Goal: Task Accomplishment & Management: Manage account settings

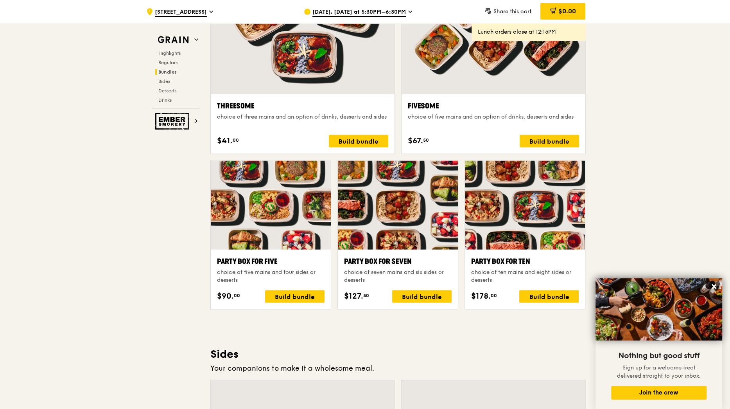
scroll to position [1491, 0]
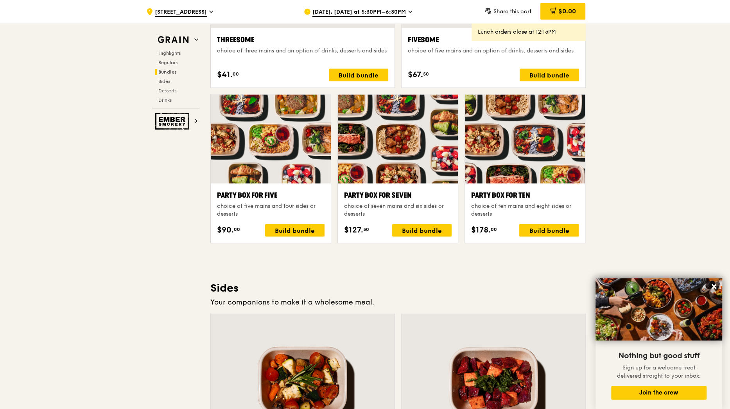
click at [370, 11] on span "[DATE], [DATE] at 5:30PM–6:30PM" at bounding box center [358, 12] width 93 height 9
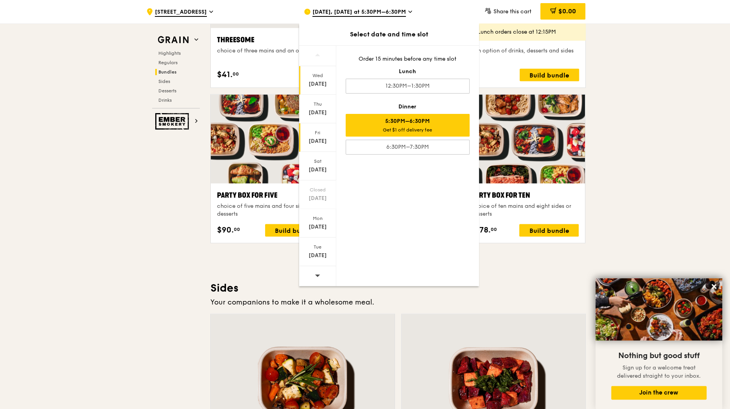
click at [319, 141] on div "[DATE]" at bounding box center [317, 141] width 35 height 8
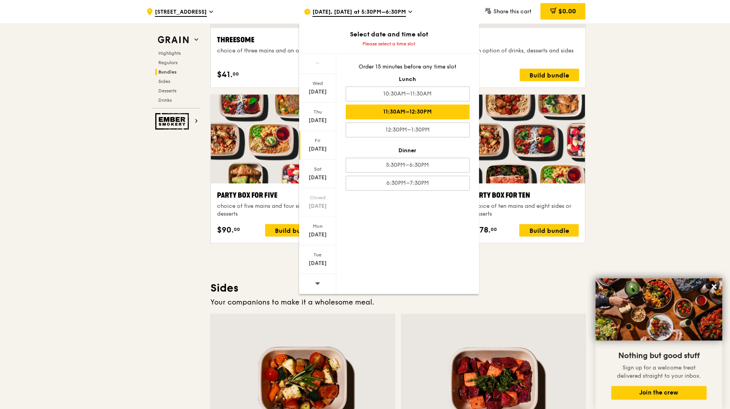
click at [416, 111] on div "11:30AM–12:30PM" at bounding box center [408, 111] width 124 height 15
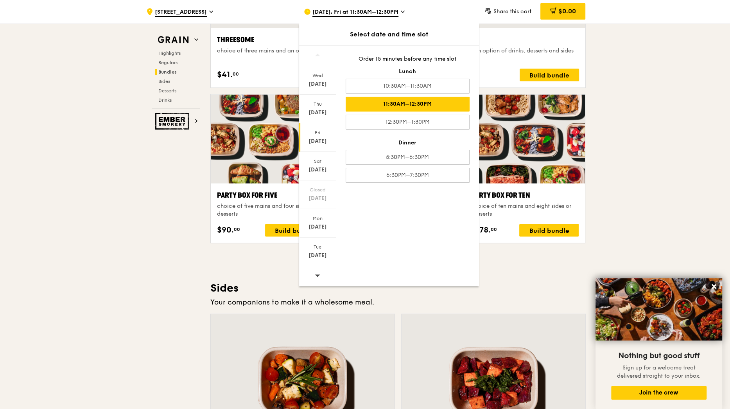
click at [652, 162] on div ".cls-1 { fill: none; stroke: #fff; stroke-linecap: round; stroke-linejoin: roun…" at bounding box center [365, 180] width 730 height 3297
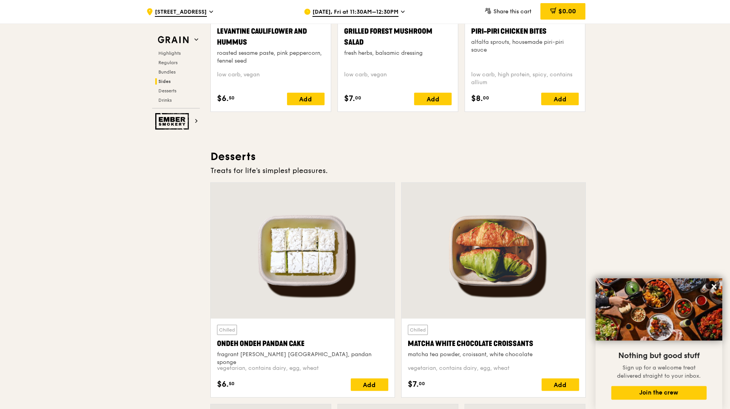
scroll to position [2116, 0]
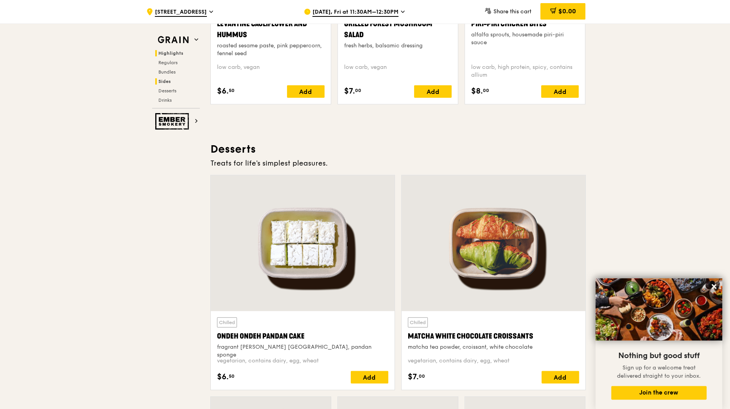
click at [176, 55] on span "Highlights" at bounding box center [170, 52] width 25 height 5
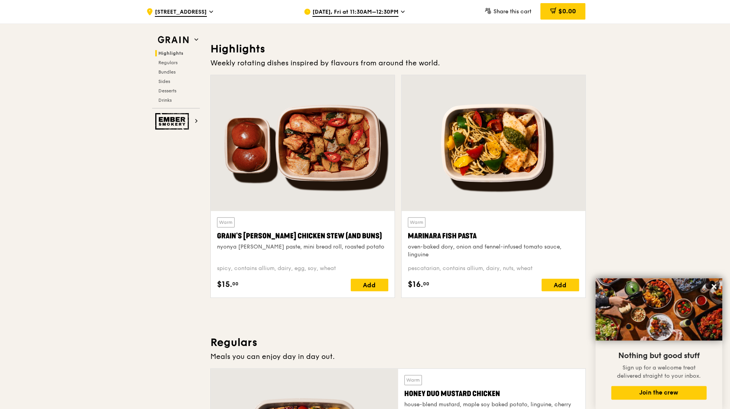
scroll to position [208, 0]
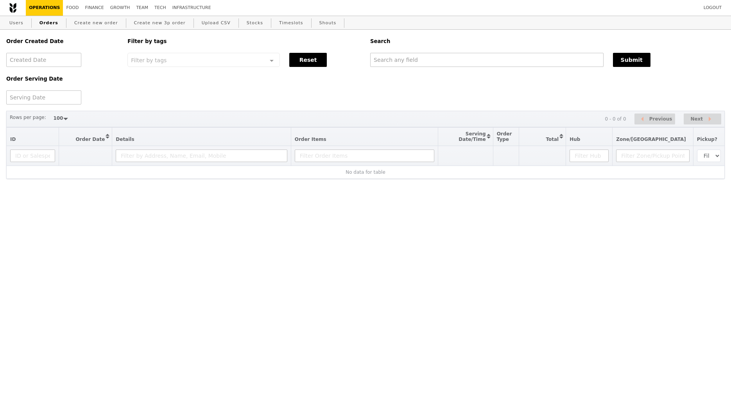
select select "100"
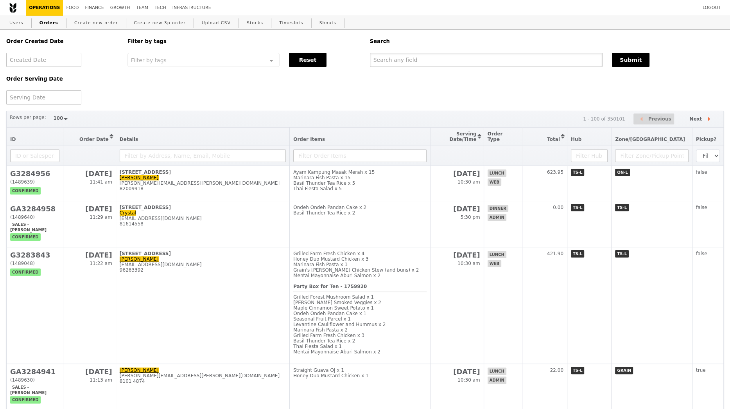
click at [415, 58] on input "text" at bounding box center [486, 60] width 233 height 14
paste input "85023100"
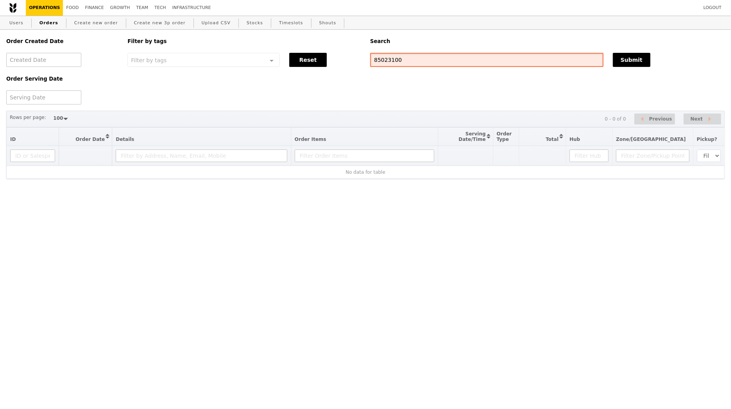
click at [395, 59] on input "85023100" at bounding box center [486, 60] width 233 height 14
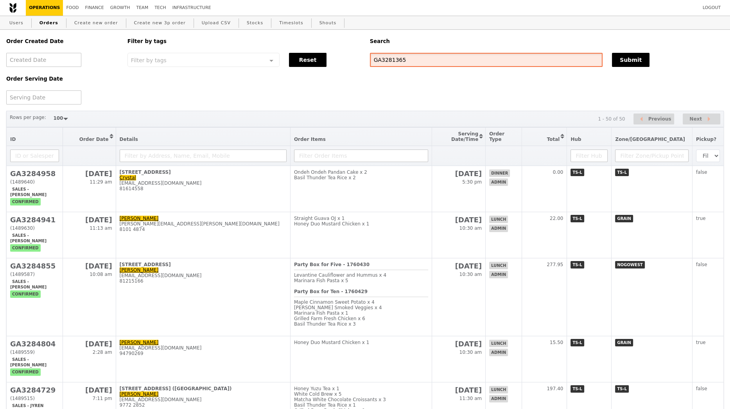
type input "GA3281365"
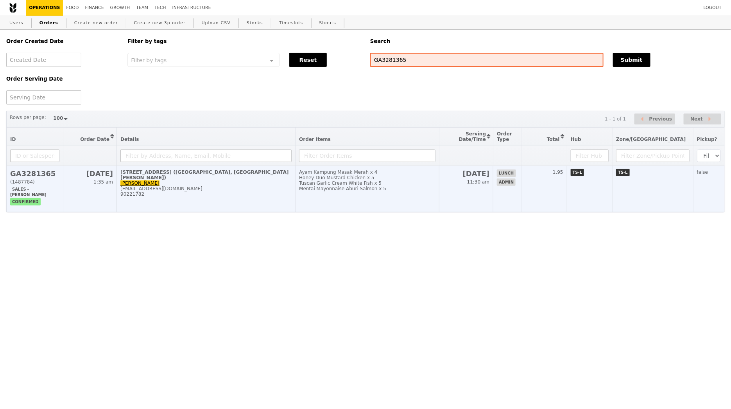
click at [185, 191] on div "90221782" at bounding box center [205, 193] width 171 height 5
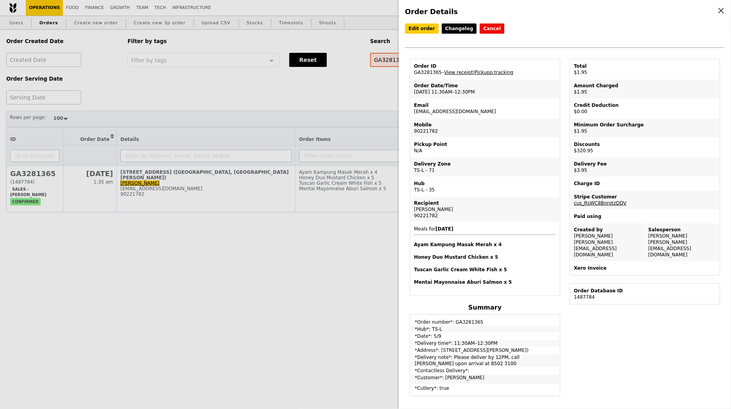
click at [451, 109] on td "Email tankenchew@gmail.com" at bounding box center [485, 108] width 148 height 19
copy td "tankenchew@gmail.com"
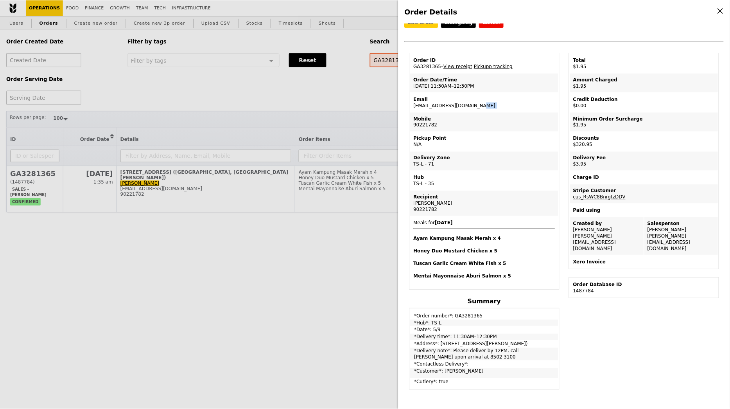
scroll to position [7, 0]
click at [428, 205] on div "90221782" at bounding box center [485, 208] width 142 height 6
copy div "90221782"
click at [464, 349] on td "*Delivery note*: Please deliver by 12PM, call Joe upon arrival at 8502 3100" at bounding box center [485, 353] width 148 height 13
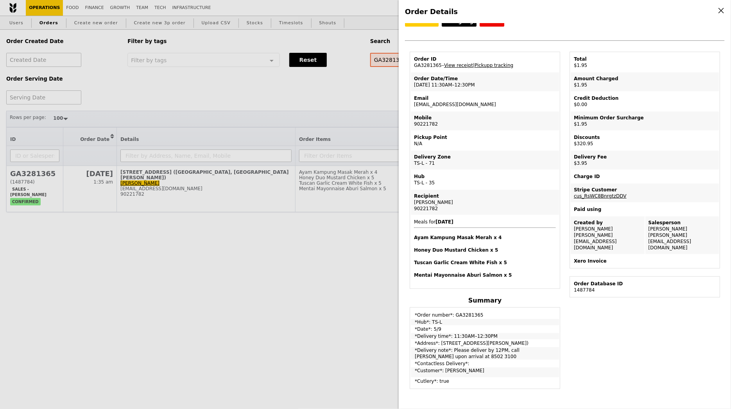
drag, startPoint x: 441, startPoint y: 338, endPoint x: 466, endPoint y: 341, distance: 25.2
click at [466, 341] on td "*Address*: 36 Beach Road, #01-03 (South Beach Quarter, L Catterton)" at bounding box center [485, 343] width 148 height 6
click at [321, 86] on div "Order Details Edit order Changelog Cancel Order ID GA3281365 – View receipt | P…" at bounding box center [365, 204] width 731 height 409
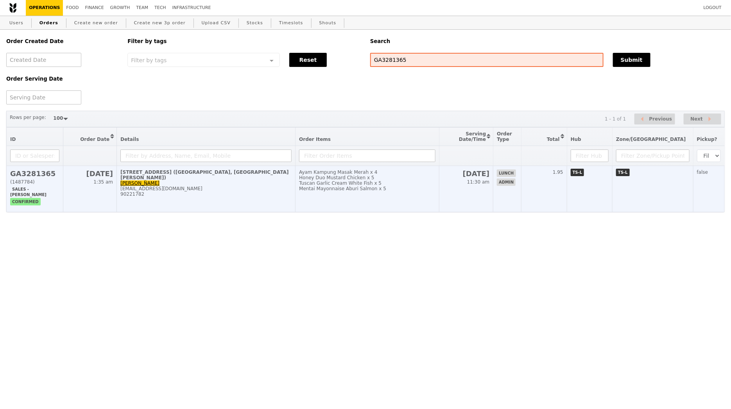
click at [222, 186] on div "tankenchew@gmail.com" at bounding box center [205, 188] width 171 height 5
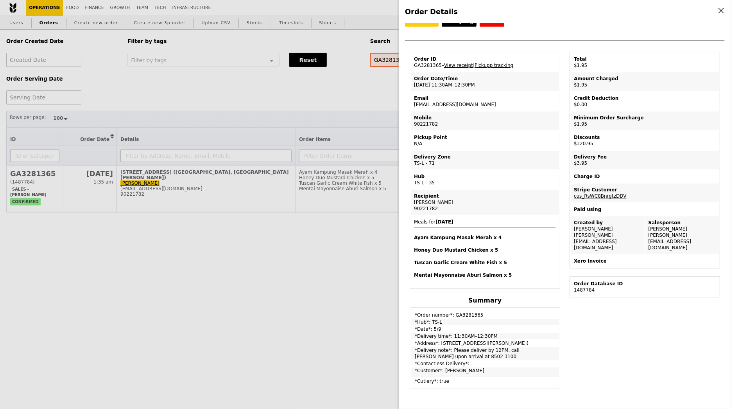
click at [446, 103] on td "Email tankenchew@gmail.com" at bounding box center [485, 101] width 148 height 19
copy td "tankenchew@gmail.com"
click at [99, 25] on div "Order Details Edit order Changelog Cancel Order ID GA3281365 – View receipt | P…" at bounding box center [365, 204] width 731 height 409
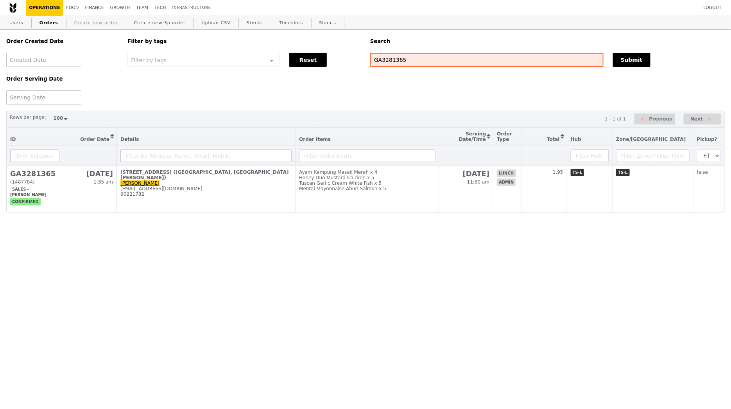
click at [99, 23] on link "Create new order" at bounding box center [96, 23] width 50 height 14
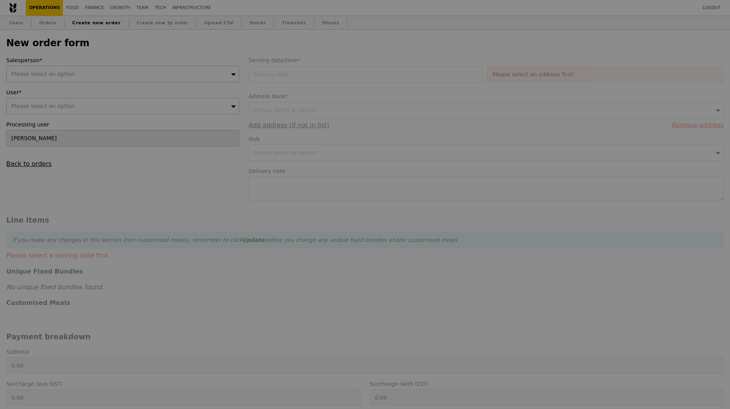
type input "Confirm"
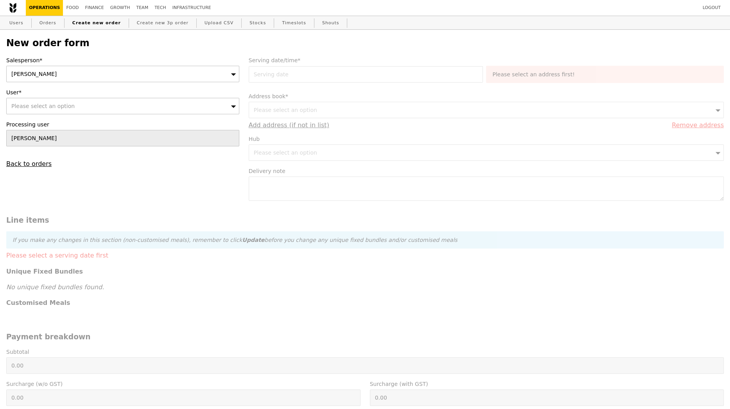
click at [182, 107] on div "Please select an option" at bounding box center [122, 106] width 233 height 16
type input "tankenchew@gmail.com"
type input "Confirm"
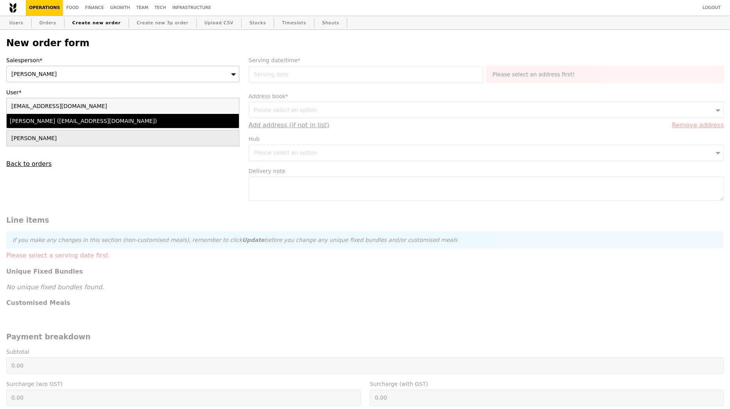
type input "tankenchew@gmail.com"
click at [164, 124] on div "Ken Chew Tan (tankenchew@gmail.com)" at bounding box center [94, 121] width 169 height 8
type input "Loading..."
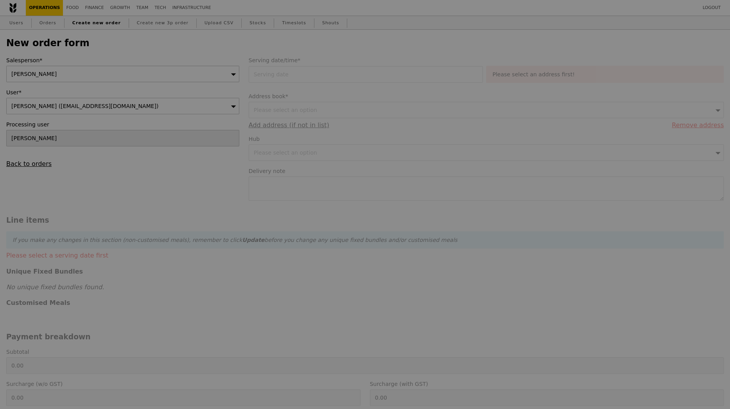
type input "11.70"
type input "12.75"
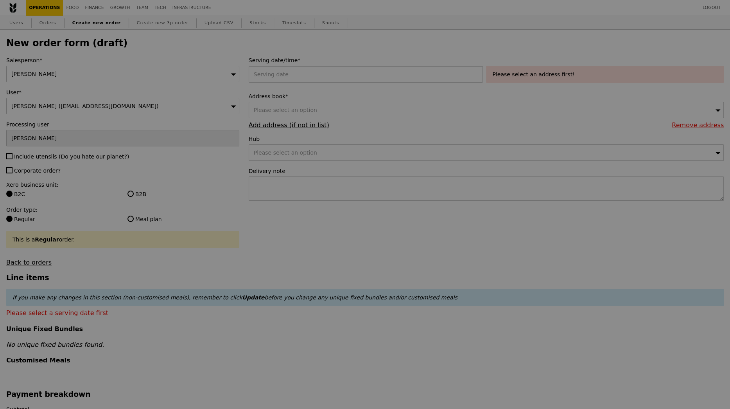
type input "Confirm"
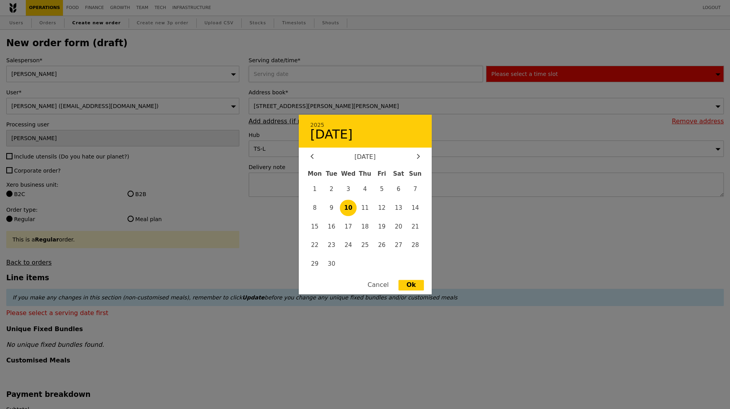
click at [305, 67] on div "2025 10 September September 2025 Mon Tue Wed Thu Fri Sat Sun 1 2 3 4 5 6 7 8 9 …" at bounding box center [368, 74] width 238 height 16
click at [380, 209] on span "12" at bounding box center [381, 207] width 17 height 17
type input "12 Sep 2025"
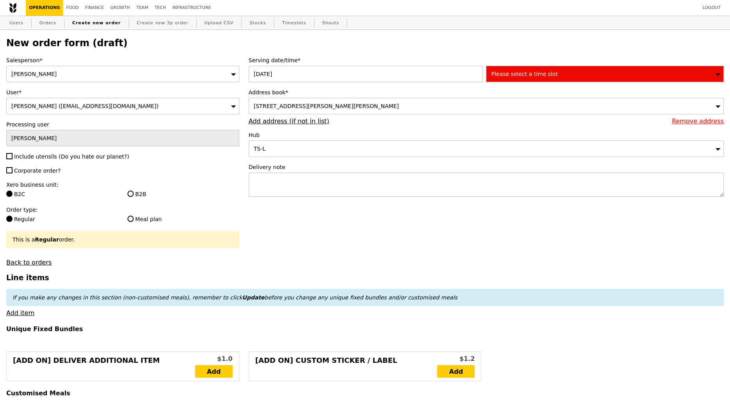
click at [366, 106] on span "1 Jiak Kim Street, #Ground Floor (Rivere Dining Room)-00, Singapore 169423" at bounding box center [326, 106] width 145 height 6
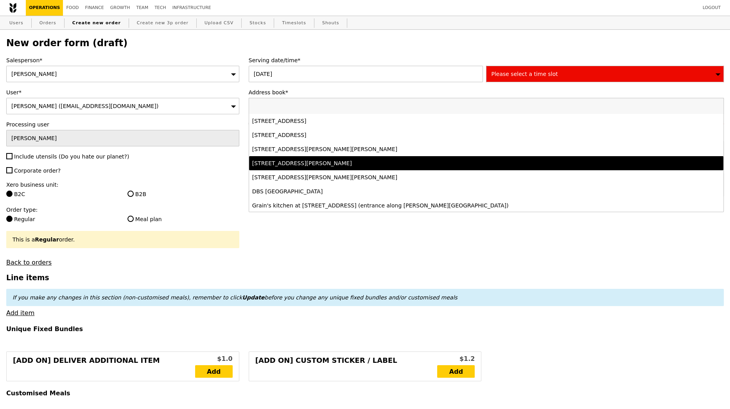
click at [361, 161] on div "36 Beach Road, #01-03 (South Beach Quarter, L Catterton), Singapore 189766" at bounding box center [427, 163] width 351 height 8
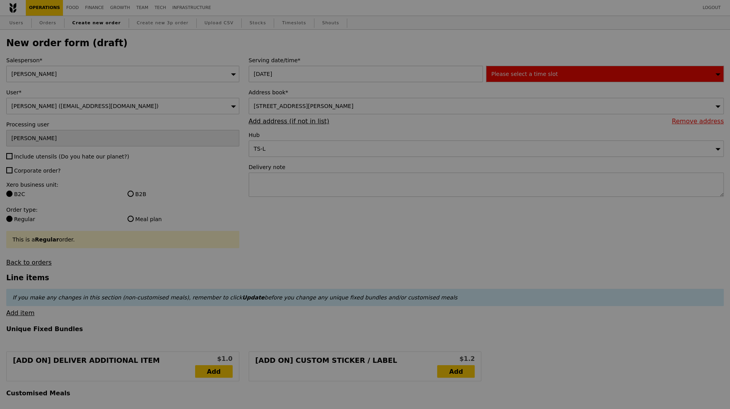
type input "Confirm"
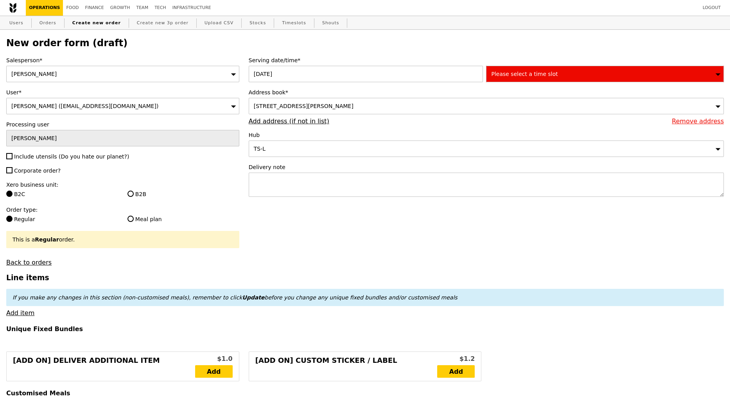
click at [504, 71] on span "Please select a time slot" at bounding box center [524, 74] width 66 height 6
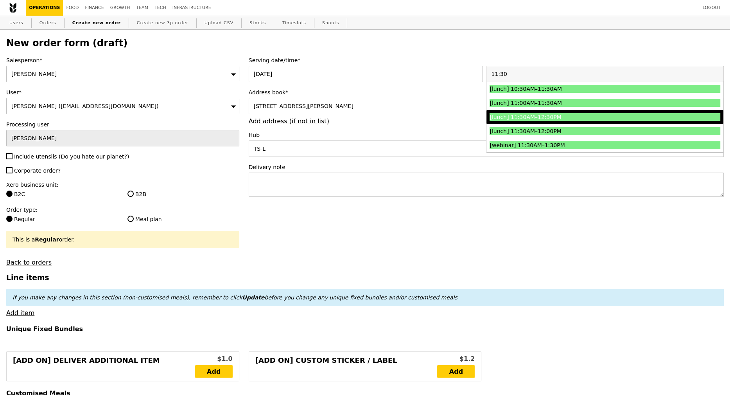
type input "11:30"
click at [521, 116] on div "[lunch] 11:30AM–12:30PM" at bounding box center [575, 117] width 173 height 8
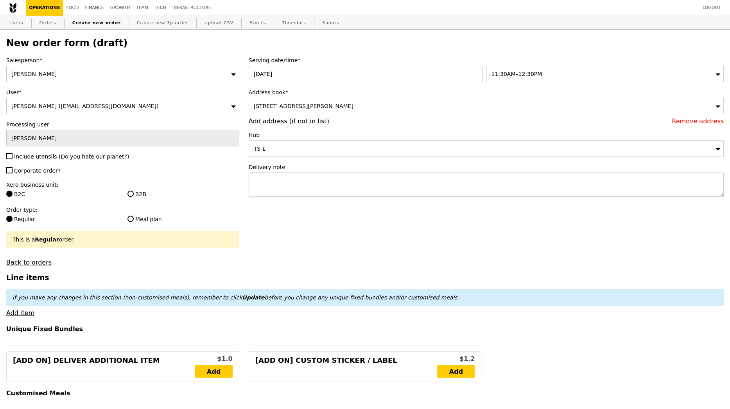
type input "Confirm"
click at [443, 176] on textarea at bounding box center [486, 184] width 475 height 24
type textarea "Please deliver by 12:15PM -- contact"
type input "Confirm"
paste textarea "Contact Joe Walsh 85023100"
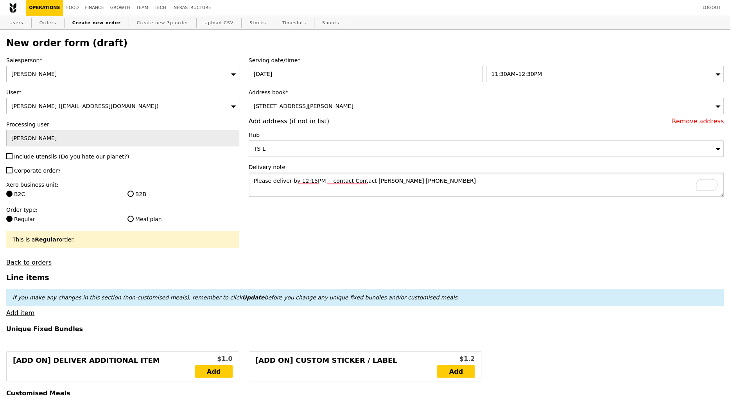
click at [383, 182] on textarea "Please deliver by 12:15PM -- contact Contact Joe Walsh 85023100" at bounding box center [486, 184] width 475 height 24
click at [445, 178] on textarea "Please deliver by 12:15PM -- contact Contact Joe at 85023100" at bounding box center [486, 184] width 475 height 24
type textarea "Please deliver by 12:15PM -- contact Contact Joe at 85023100 upon arrival"
type input "Loading..."
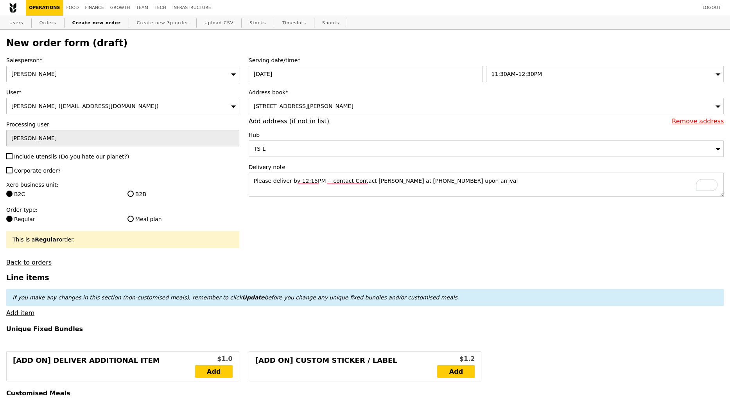
click at [62, 159] on span "Include utensils (Do you hate our planet?)" at bounding box center [71, 156] width 115 height 6
click at [13, 159] on input "Include utensils (Do you hate our planet?)" at bounding box center [9, 156] width 6 height 6
checkbox input "true"
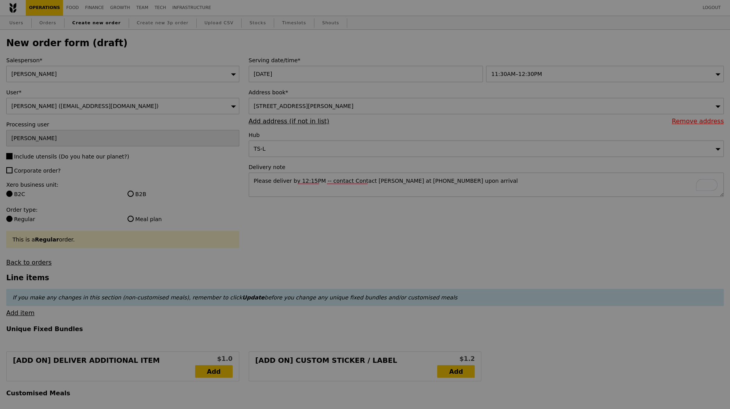
type input "Confirm"
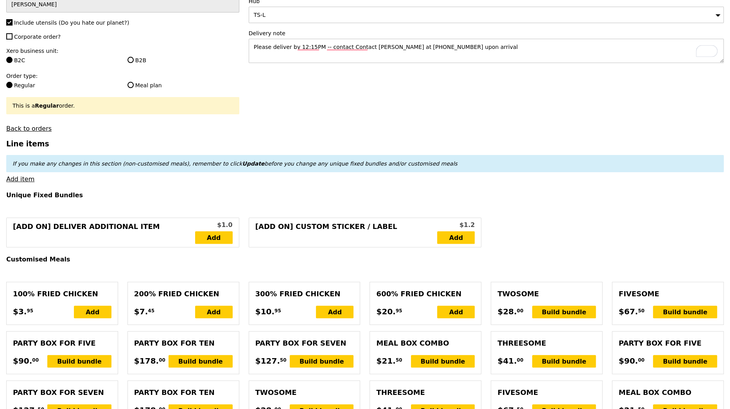
scroll to position [137, 0]
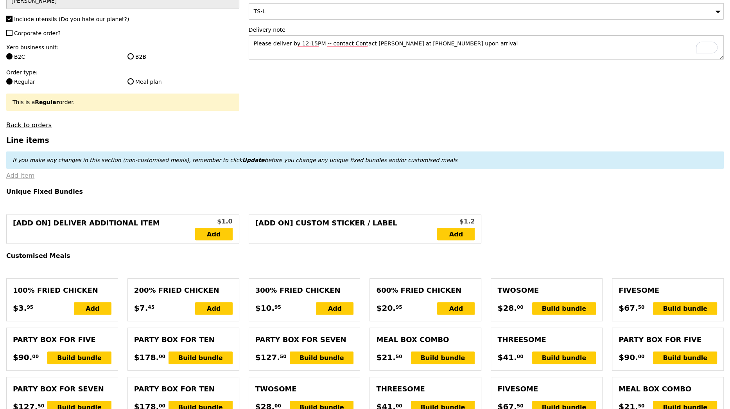
click at [20, 174] on link "Add item" at bounding box center [20, 175] width 28 height 7
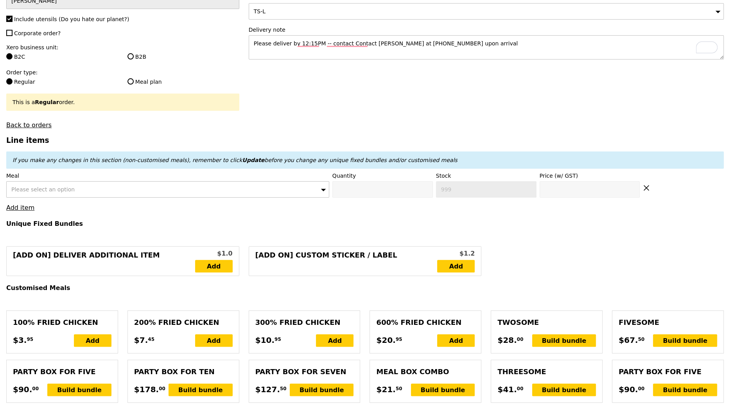
click at [237, 185] on div "Please select an option" at bounding box center [167, 189] width 323 height 16
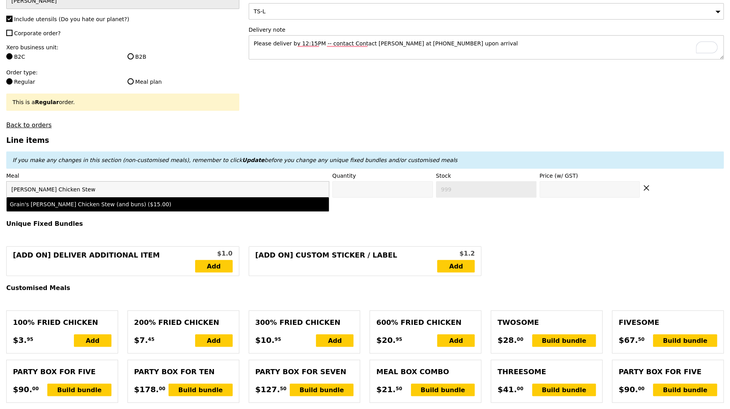
type input "Curry Chicken Stew"
click at [229, 203] on div "Grain's Curry Chicken Stew (and buns) ($15.00)" at bounding box center [128, 204] width 237 height 8
type input "Confirm anyway"
type input "0"
type input "95"
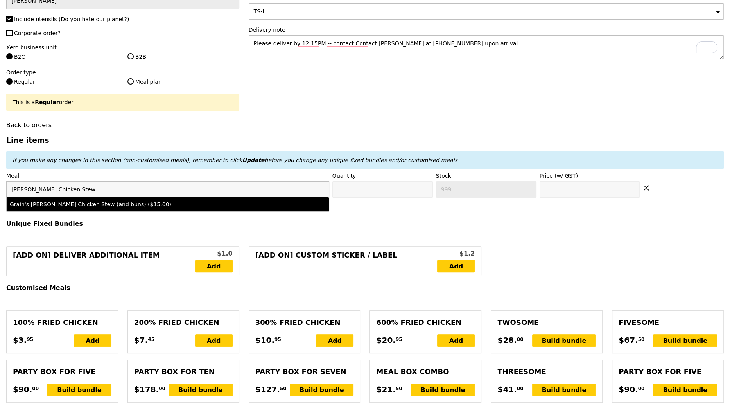
type input "15.0"
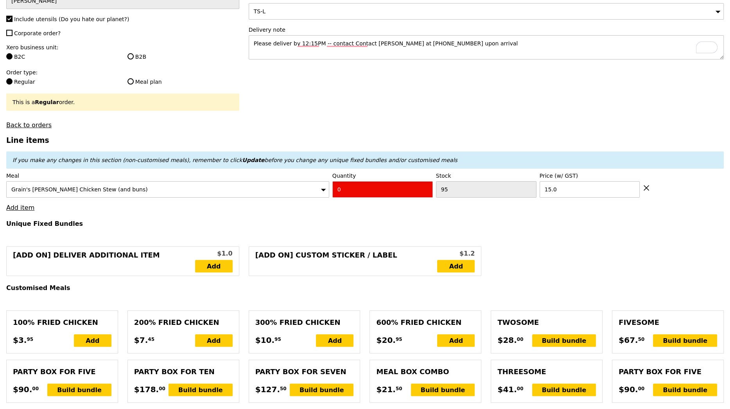
click at [387, 191] on input "0" at bounding box center [382, 189] width 100 height 16
type input "Confirm"
type input "5"
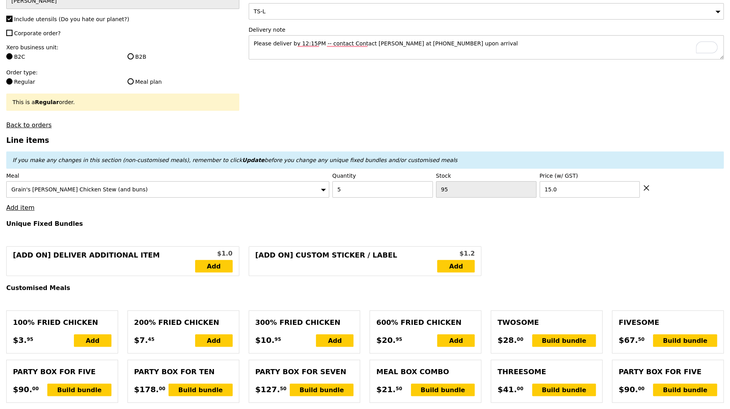
type input "Loading..."
type input "75.00"
type input "3.62"
type input "3.95"
type input "78.95"
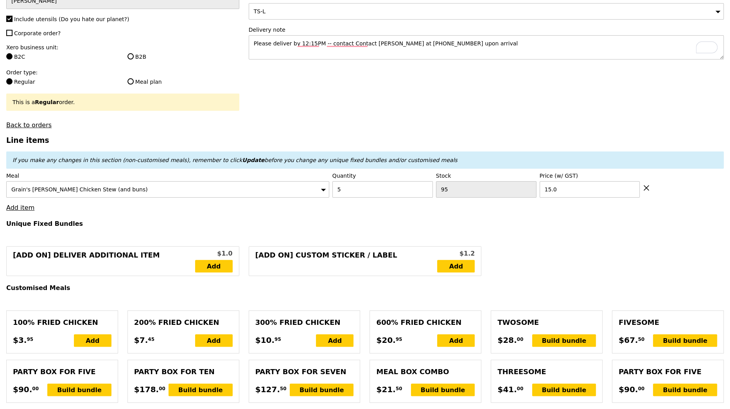
type input "Confirm"
click at [26, 208] on link "Add item" at bounding box center [20, 207] width 28 height 7
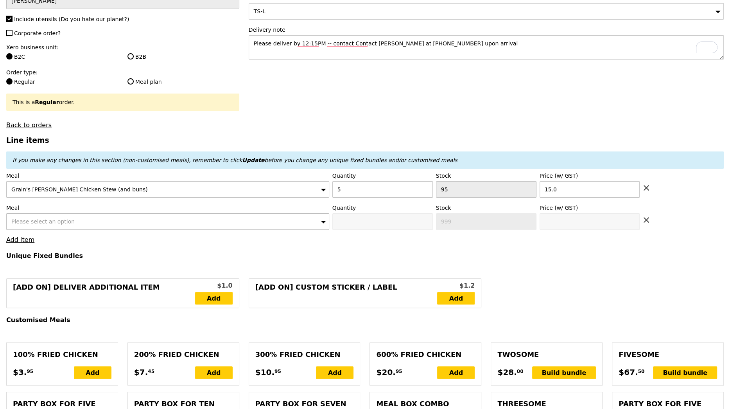
click at [75, 221] on div "Please select an option" at bounding box center [167, 221] width 323 height 16
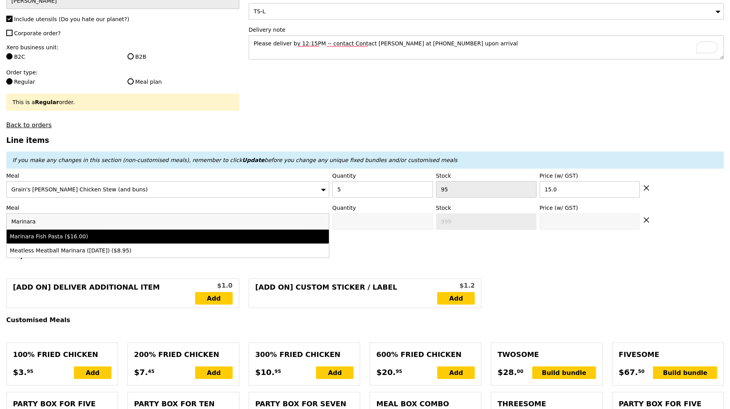
type input "Marinara"
click at [84, 233] on div "Marinara Fish Pasta ($16.00)" at bounding box center [128, 236] width 237 height 8
type input "Confirm anyway"
type input "0"
type input "100"
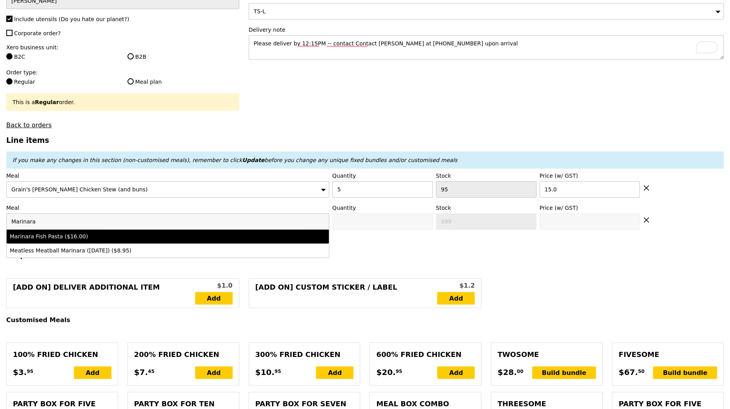
type input "16.0"
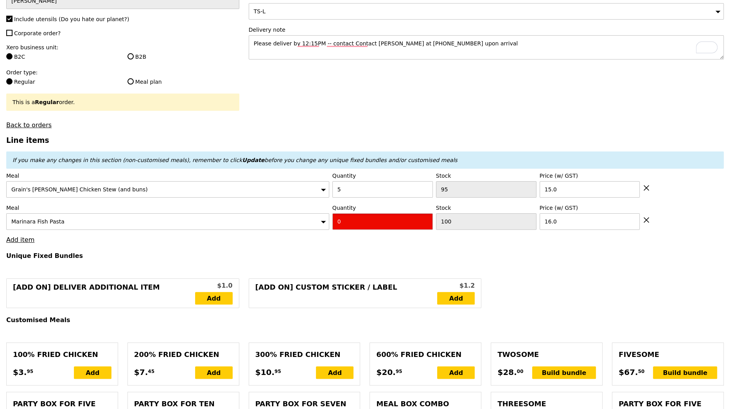
click at [365, 221] on input "0" at bounding box center [382, 221] width 100 height 16
type input "Confirm"
type input "5"
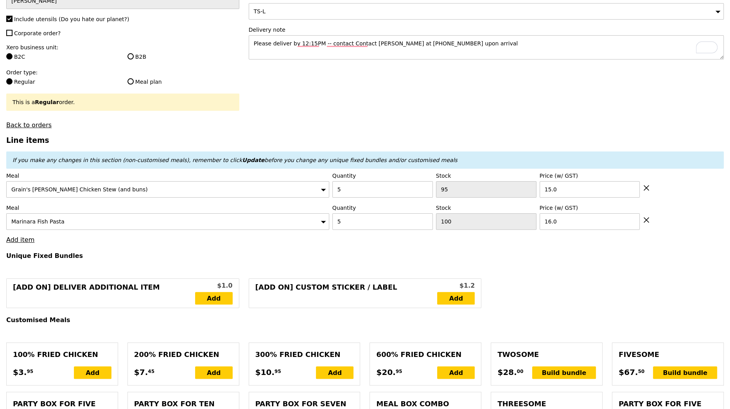
type input "Loading..."
type input "155.00"
type input "158.95"
type input "Confirm"
click at [351, 41] on textarea "Please deliver by 12:15PM -- contact Contact Joe at 85023100 upon arrival" at bounding box center [486, 47] width 475 height 24
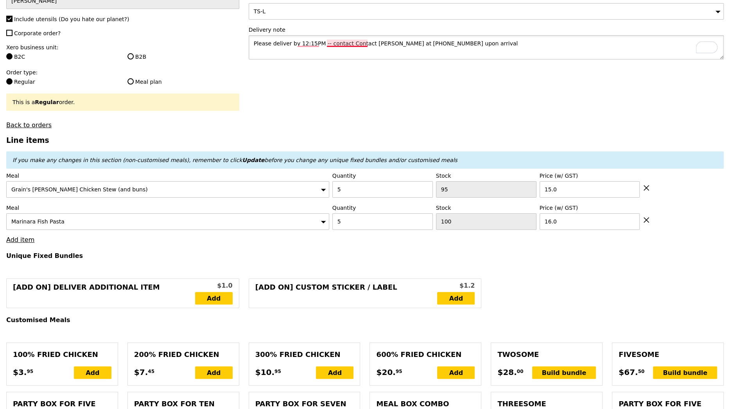
click at [351, 41] on textarea "Please deliver by 12:15PM -- contact Contact Joe at 85023100 upon arrival" at bounding box center [486, 47] width 475 height 24
type textarea "Please deliver by 12:15PM -- contact Joe at 85023100 upon arrival"
type input "Confirm"
click at [19, 236] on link "Add item" at bounding box center [20, 239] width 28 height 7
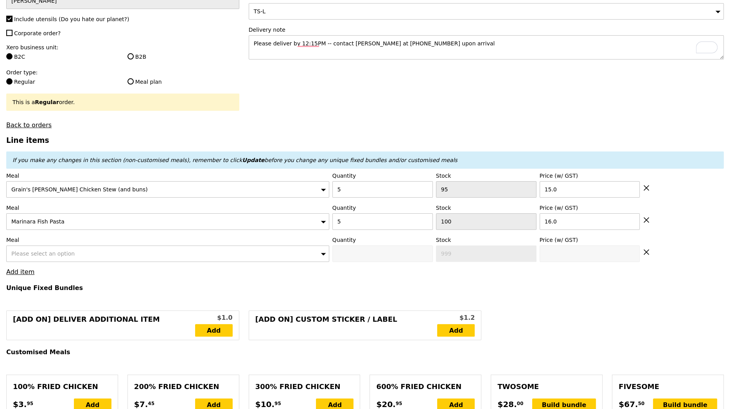
click at [41, 253] on span "Please select an option" at bounding box center [42, 253] width 63 height 6
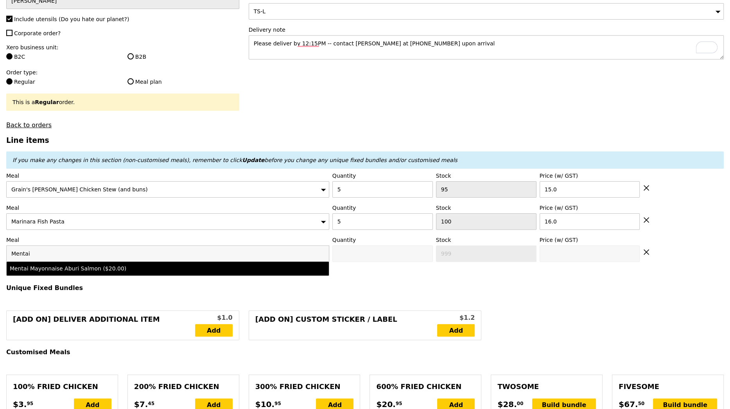
type input "Mentai"
click at [72, 266] on div "Mentai Mayonnaise Aburi Salmon ($20.00)" at bounding box center [128, 268] width 237 height 8
type input "Confirm anyway"
type input "0"
type input "81"
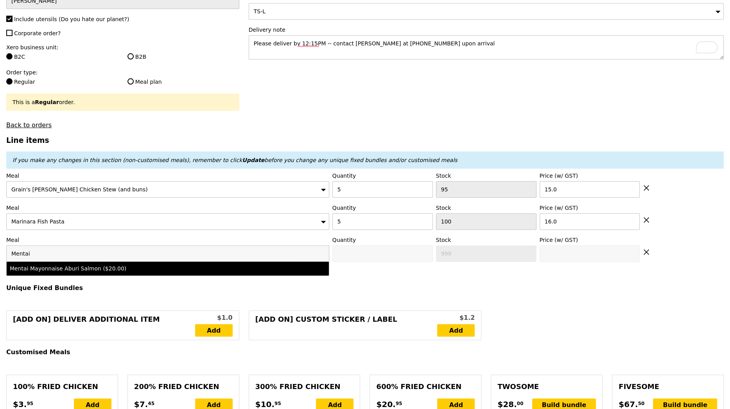
type input "20.0"
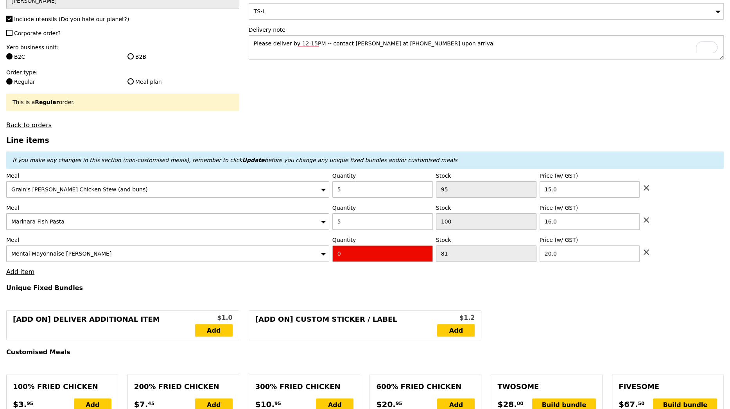
click at [353, 251] on input "0" at bounding box center [382, 253] width 100 height 16
type input "Confirm"
type input "5"
type input "Loading..."
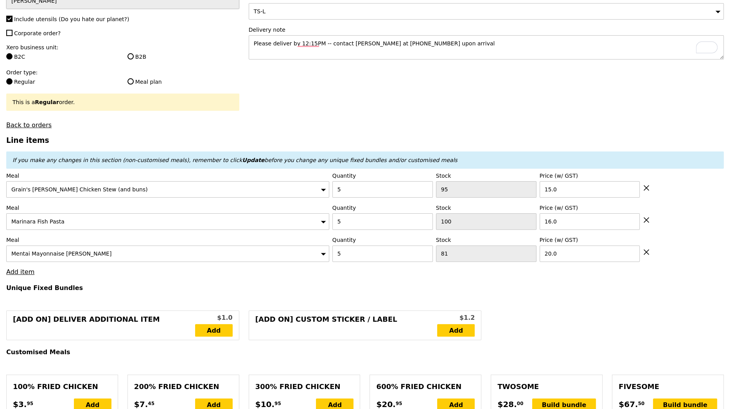
type input "255.00"
type input "258.95"
click at [21, 269] on link "Add item" at bounding box center [20, 271] width 28 height 7
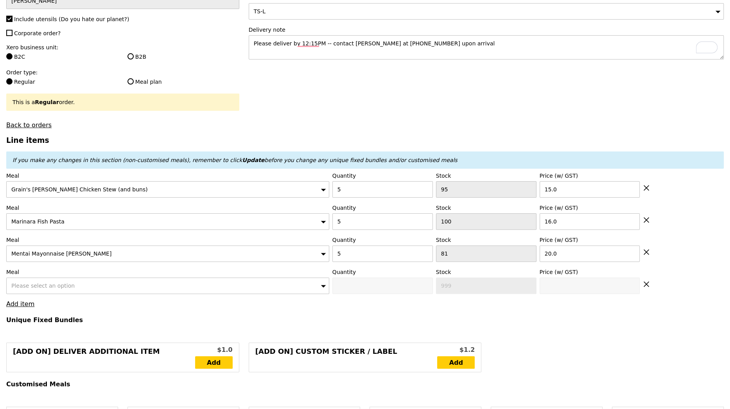
click at [45, 284] on span "Please select an option" at bounding box center [42, 285] width 63 height 6
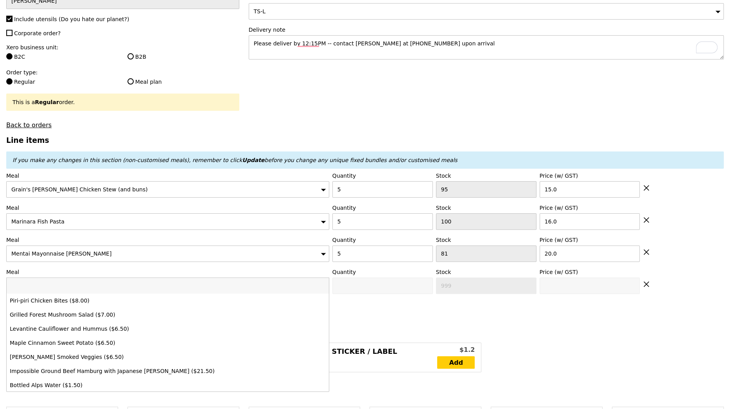
type input "Loading..."
type input "Ayam"
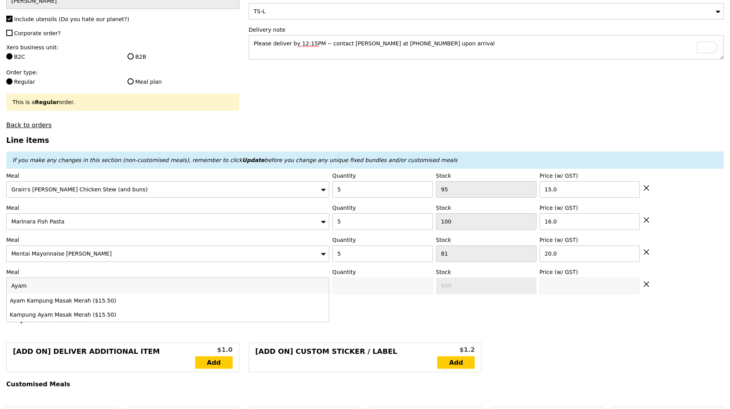
type input "Confirm"
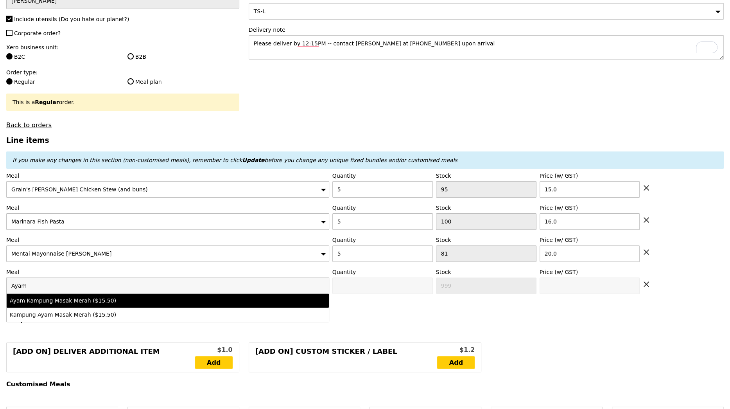
type input "Ayam"
click at [64, 297] on div "Ayam Kampung Masak Merah ($15.50)" at bounding box center [128, 300] width 237 height 8
type input "Confirm anyway"
type input "0"
type input "90"
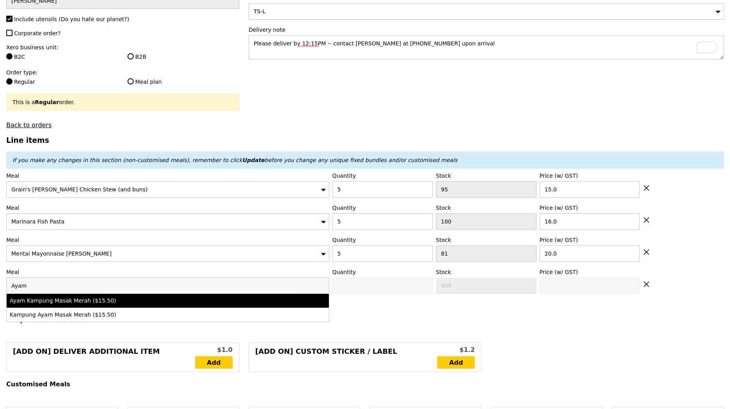
type input "15.5"
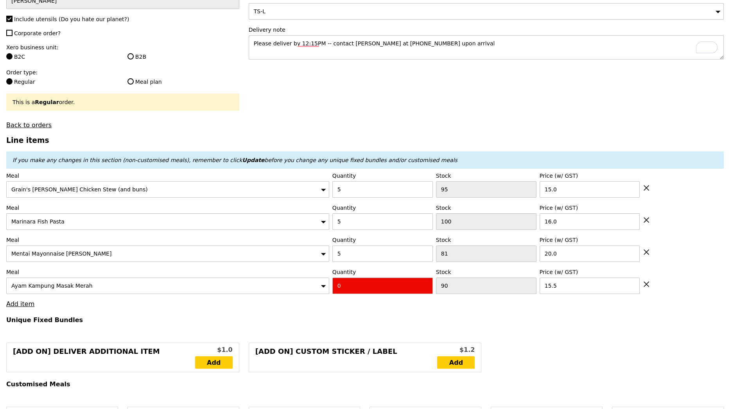
click at [347, 288] on input "0" at bounding box center [382, 285] width 100 height 16
type input "Confirm"
type input "4"
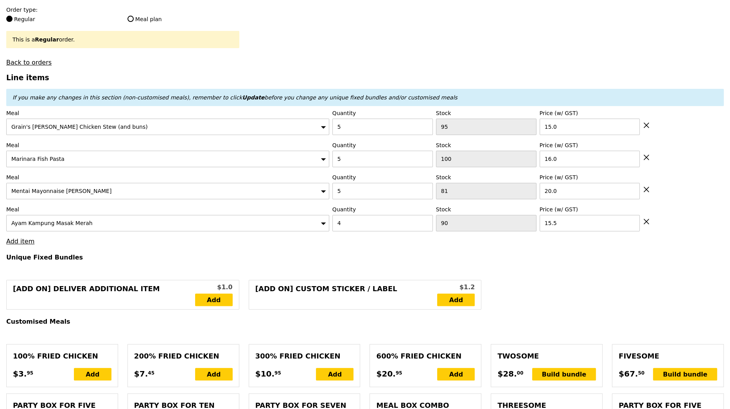
type input "Loading..."
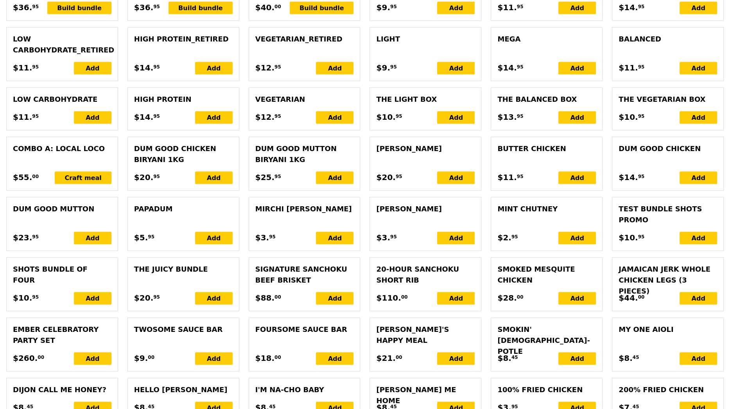
type input "317.00"
type input "320.95"
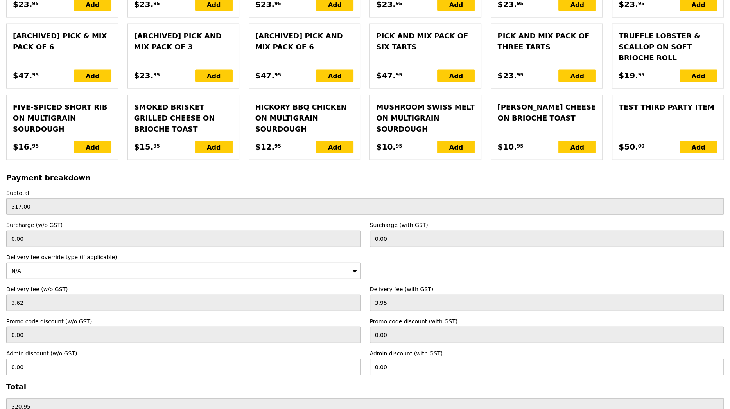
type input "Confirm"
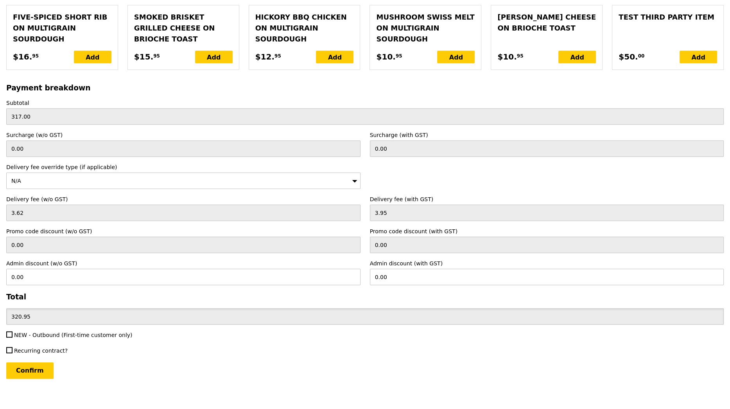
click at [93, 308] on input "320.95" at bounding box center [364, 316] width 717 height 16
click at [405, 269] on input "0.00" at bounding box center [547, 277] width 354 height 16
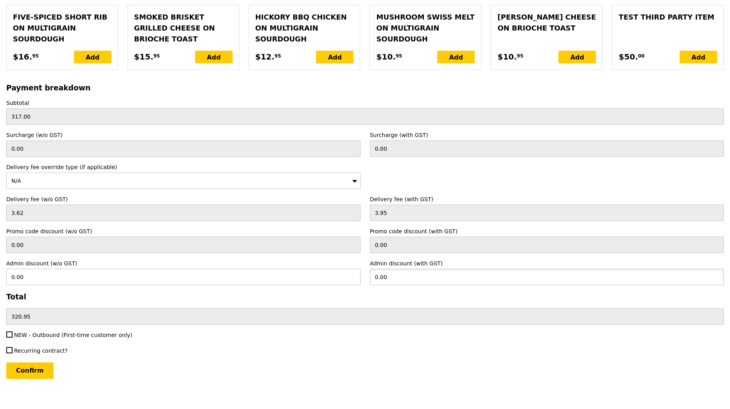
paste input "320.95"
type input "320.95"
type input "294.45"
type input "0.00"
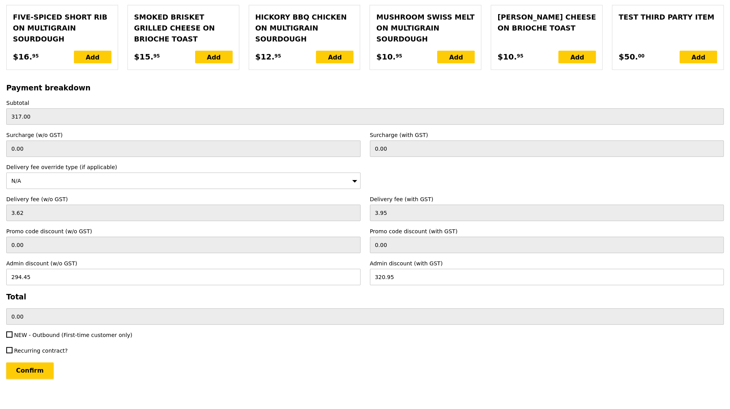
click at [34, 364] on input "Confirm" at bounding box center [29, 370] width 47 height 16
type input "Loading..."
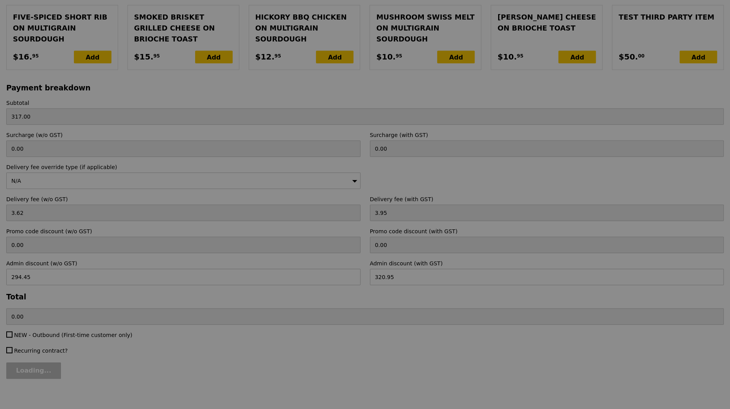
type input "1.79"
type input "1.95"
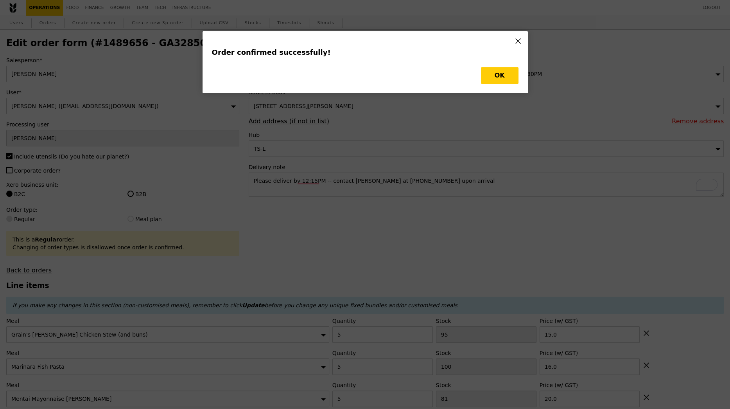
type input "Loading..."
type input "4"
type input "90"
type input "15.50"
type input "81"
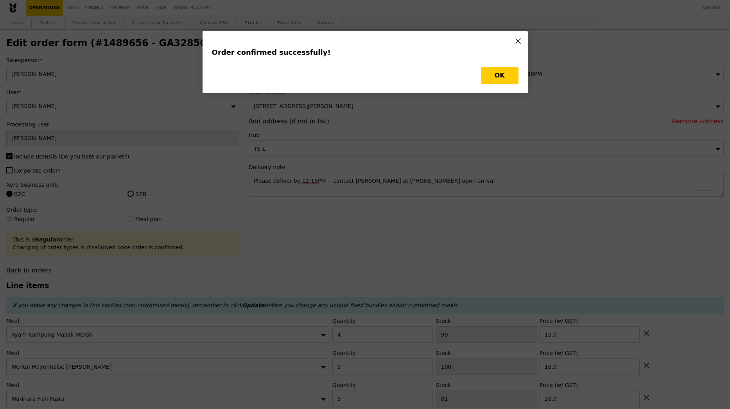
type input "20.00"
type input "100"
type input "16.00"
type input "5"
type input "95"
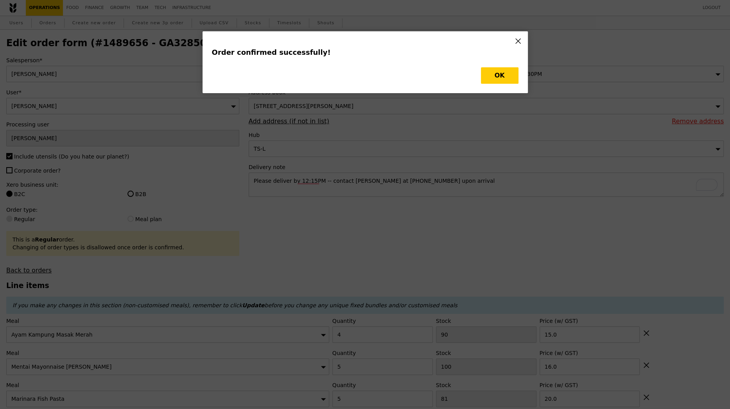
type input "15.00"
click at [504, 77] on button "OK" at bounding box center [500, 75] width 38 height 16
type input "86"
type input "76"
type input "95"
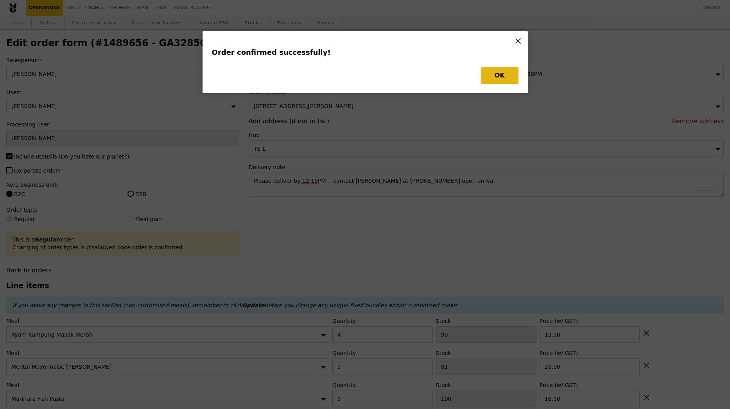
type input "90"
type input "Update"
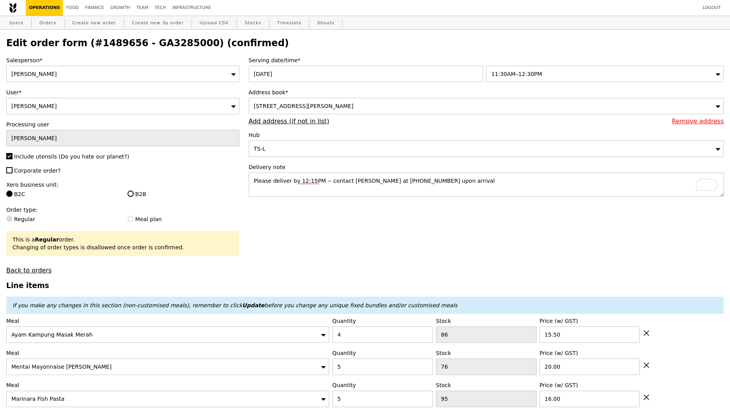
click at [170, 44] on h2 "Edit order form (#1489656 - GA3285000) (confirmed)" at bounding box center [364, 43] width 717 height 11
copy h2 "GA3285000"
click at [49, 24] on link "Orders" at bounding box center [47, 23] width 23 height 14
select select "100"
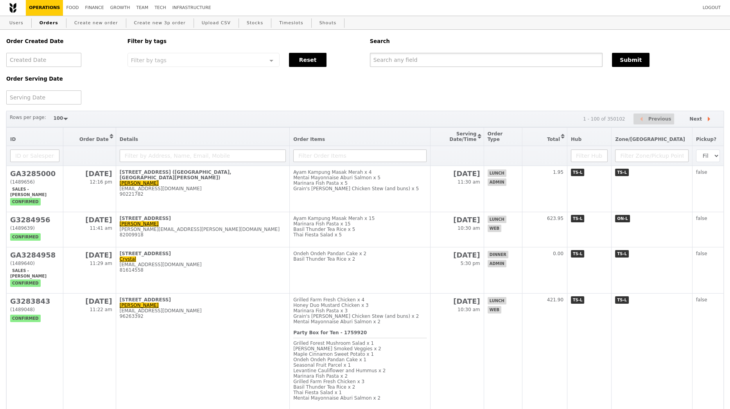
click at [413, 63] on input "text" at bounding box center [486, 60] width 233 height 14
paste input "GA3285000"
type input "GA3285000"
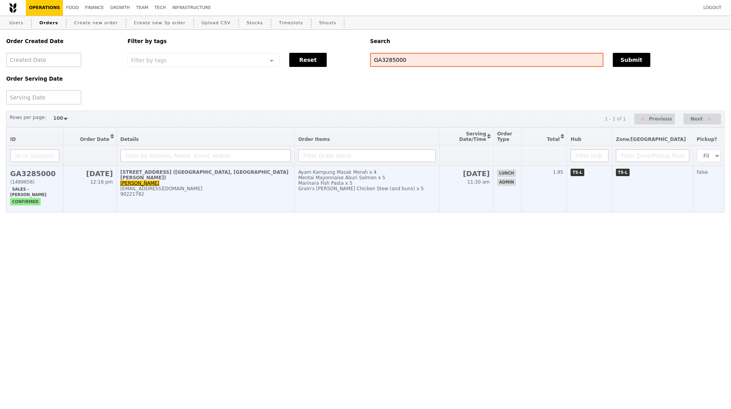
click at [279, 186] on div "tankenchew@gmail.com" at bounding box center [205, 188] width 170 height 5
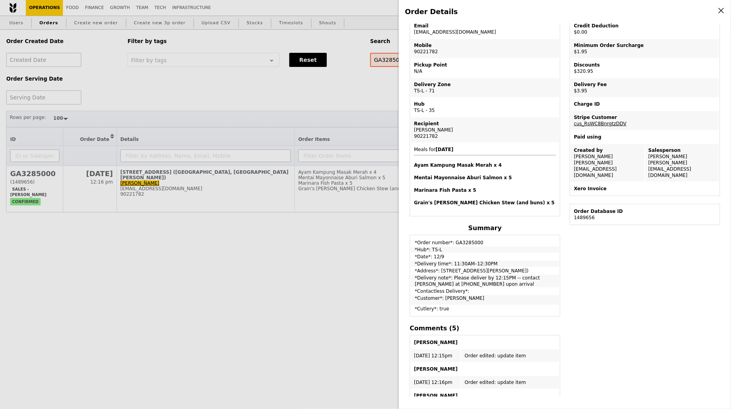
scroll to position [83, 0]
